Goal: Task Accomplishment & Management: Complete application form

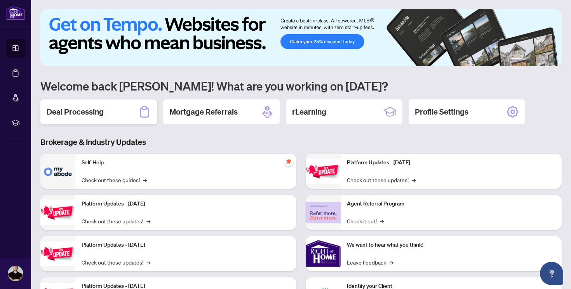
click at [75, 116] on h2 "Deal Processing" at bounding box center [75, 111] width 57 height 11
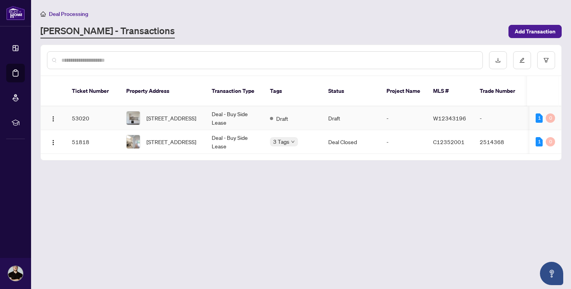
click at [328, 110] on td "Draft" at bounding box center [351, 118] width 58 height 24
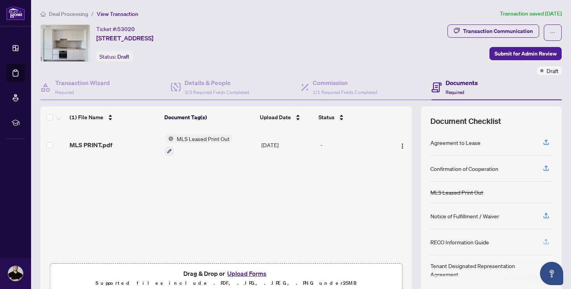
click at [546, 240] on icon "button" at bounding box center [546, 241] width 3 height 4
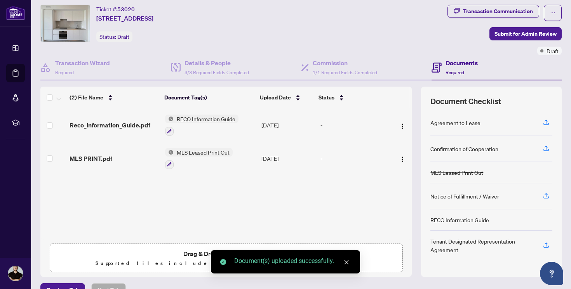
scroll to position [24, 0]
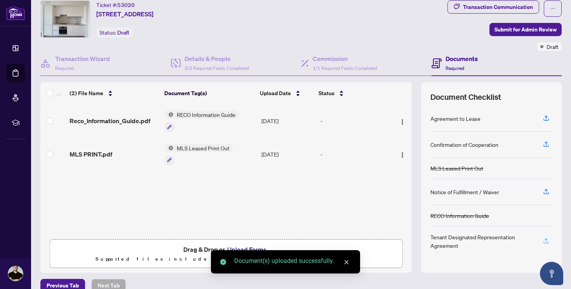
click at [548, 241] on icon "button" at bounding box center [546, 240] width 7 height 7
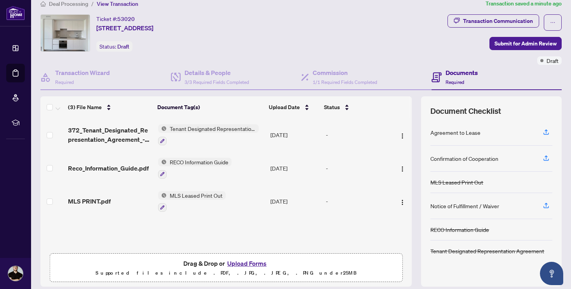
scroll to position [0, 0]
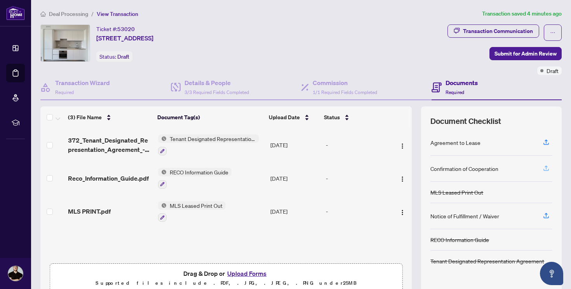
click at [545, 168] on icon "button" at bounding box center [546, 168] width 7 height 7
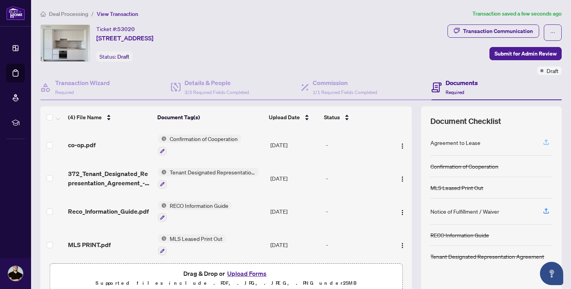
click at [546, 140] on icon "button" at bounding box center [546, 142] width 3 height 4
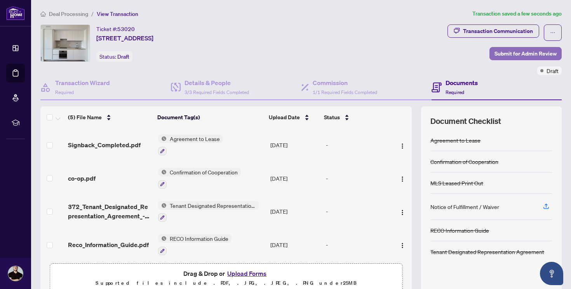
click at [520, 57] on span "Submit for Admin Review" at bounding box center [526, 53] width 62 height 12
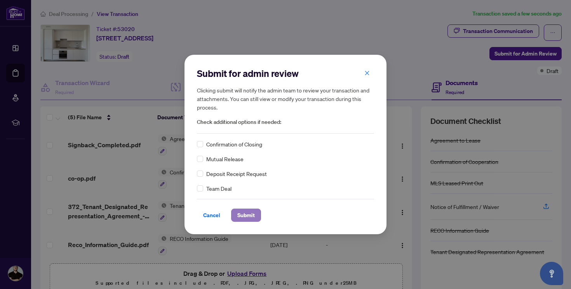
click at [248, 209] on span "Submit" at bounding box center [245, 215] width 17 height 12
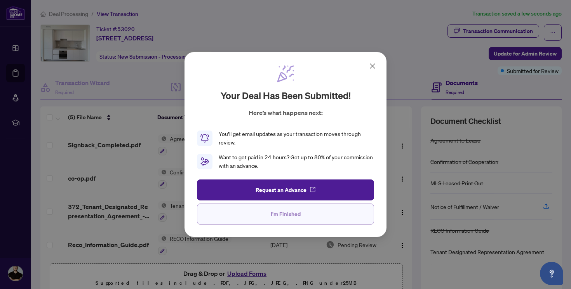
click at [268, 218] on button "I'm Finished" at bounding box center [285, 214] width 177 height 21
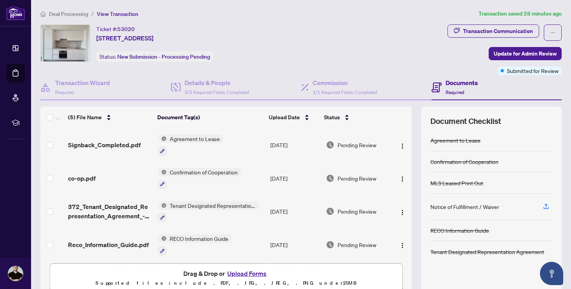
scroll to position [36, 0]
